Goal: Task Accomplishment & Management: Use online tool/utility

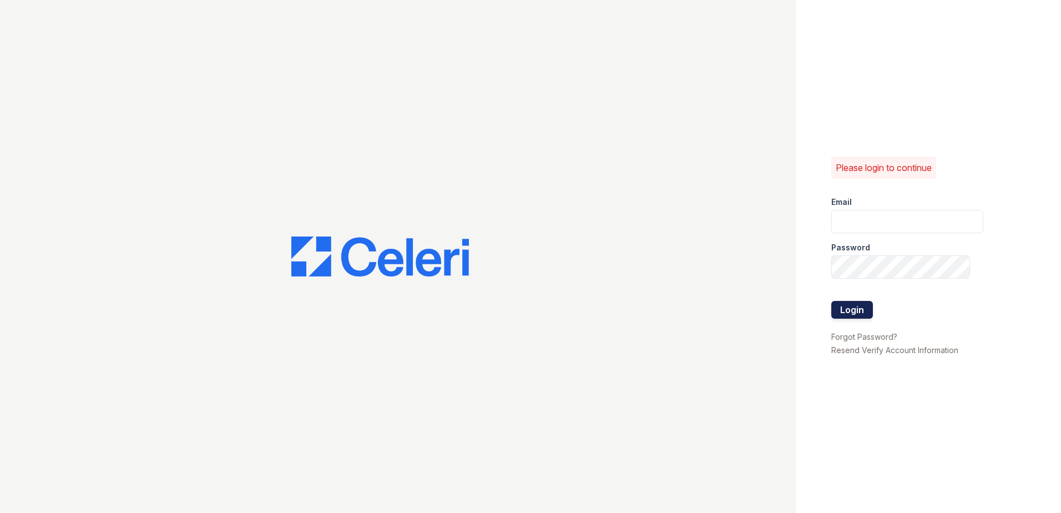
type input "[EMAIL_ADDRESS][DOMAIN_NAME]"
click at [843, 312] on button "Login" at bounding box center [852, 310] width 42 height 18
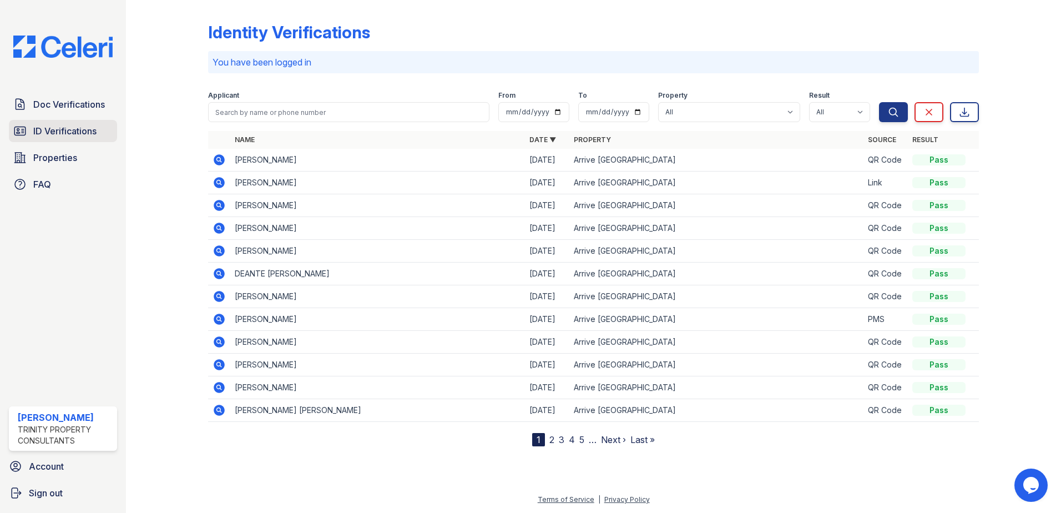
click at [69, 126] on span "ID Verifications" at bounding box center [64, 130] width 63 height 13
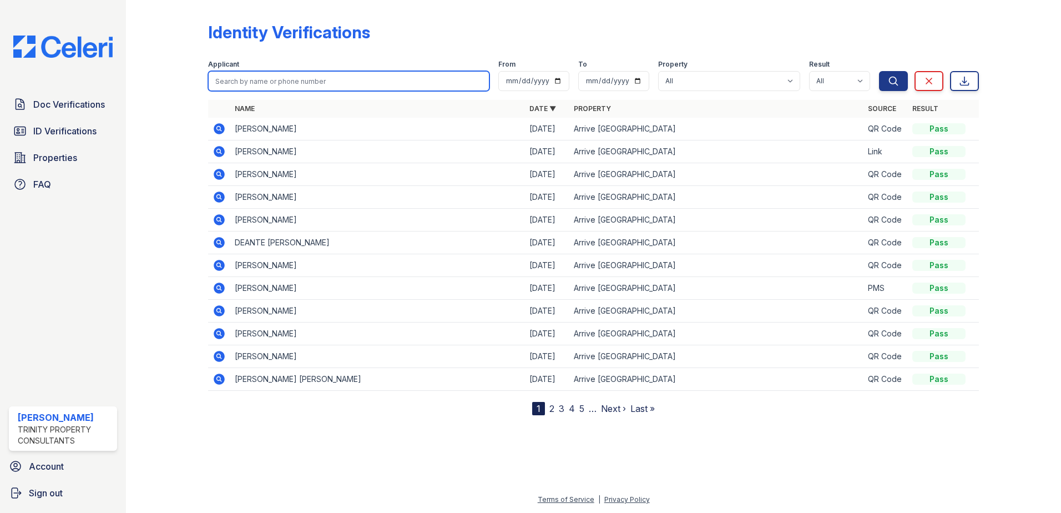
click at [225, 82] on input "search" at bounding box center [348, 81] width 281 height 20
type input "[PERSON_NAME]"
click at [879, 71] on button "Search" at bounding box center [893, 81] width 29 height 20
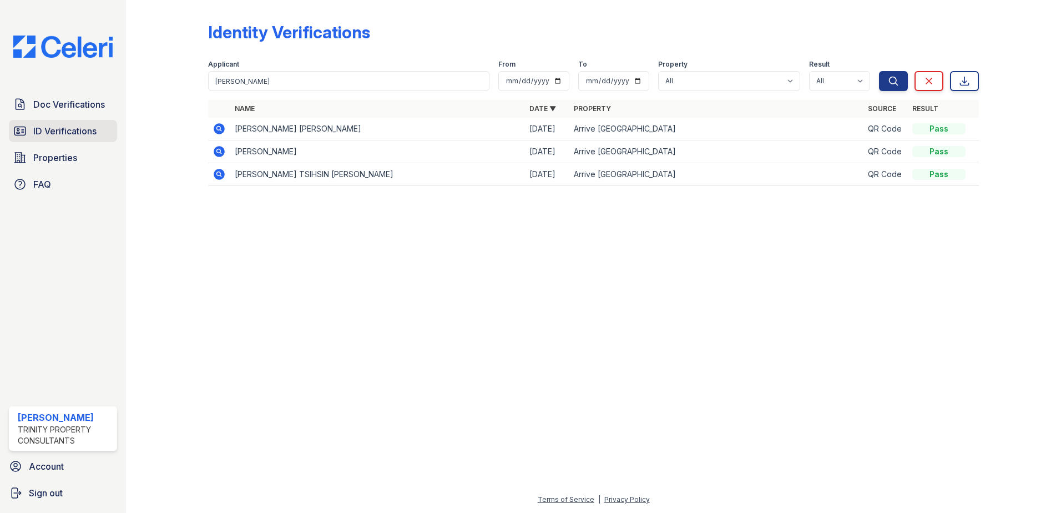
click at [76, 133] on span "ID Verifications" at bounding box center [64, 130] width 63 height 13
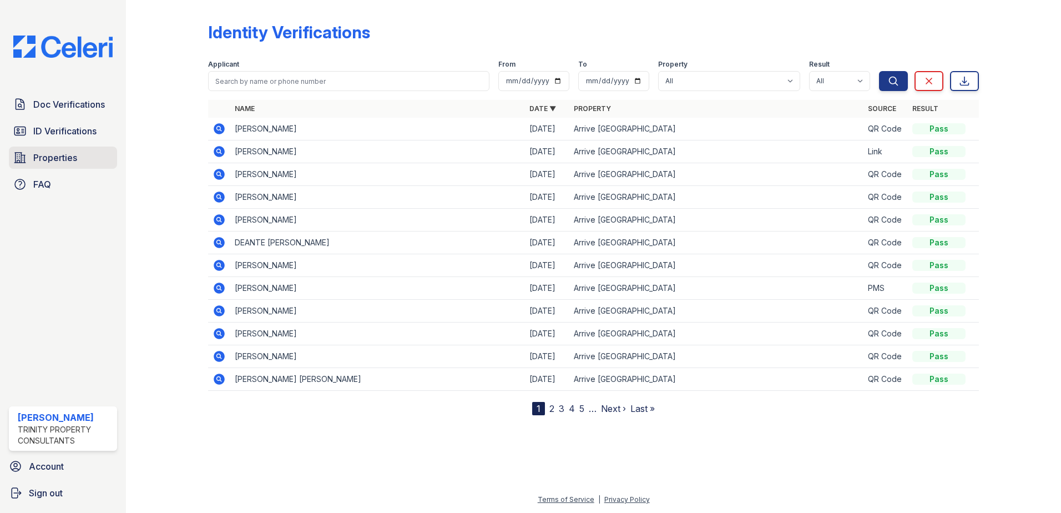
click at [48, 155] on span "Properties" at bounding box center [55, 157] width 44 height 13
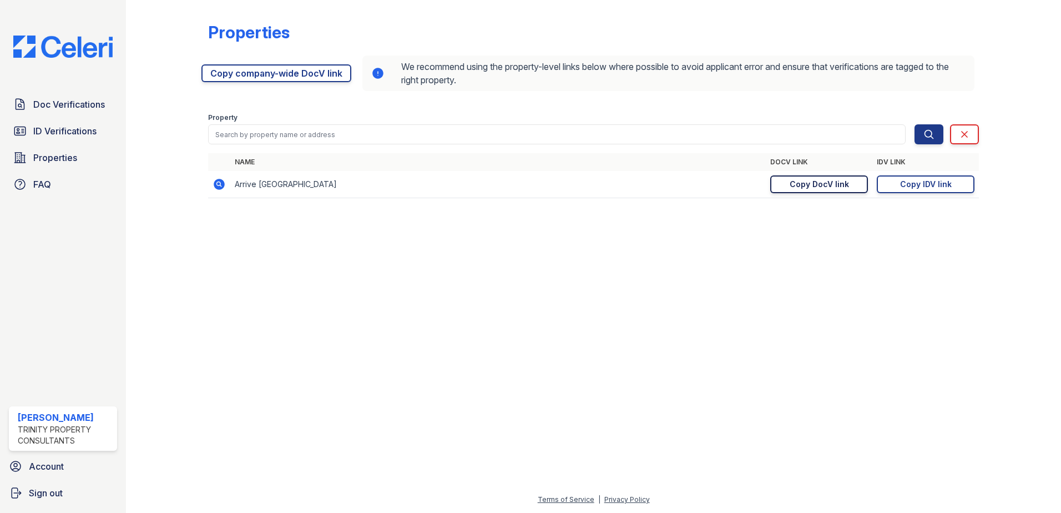
click at [838, 177] on link "Copy DocV link Copy link" at bounding box center [819, 184] width 98 height 18
click at [898, 184] on link "Copy IDV link Copy link" at bounding box center [926, 184] width 98 height 18
